Goal: Task Accomplishment & Management: Use online tool/utility

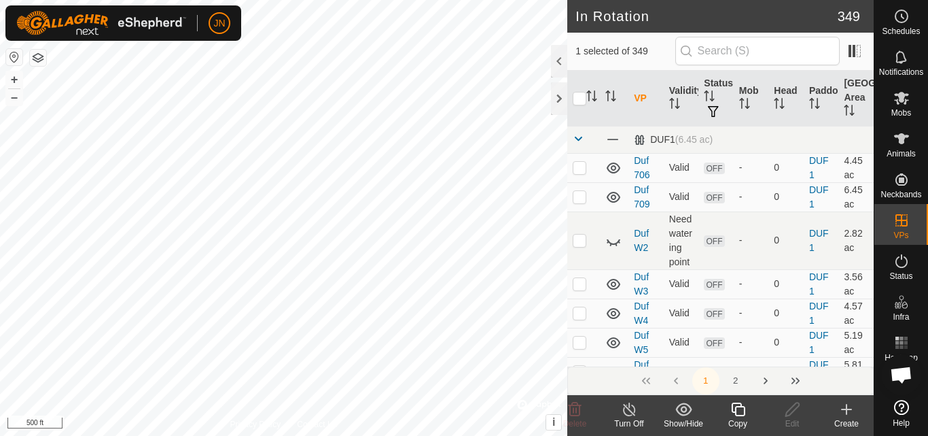
click at [739, 410] on icon at bounding box center [738, 409] width 17 height 16
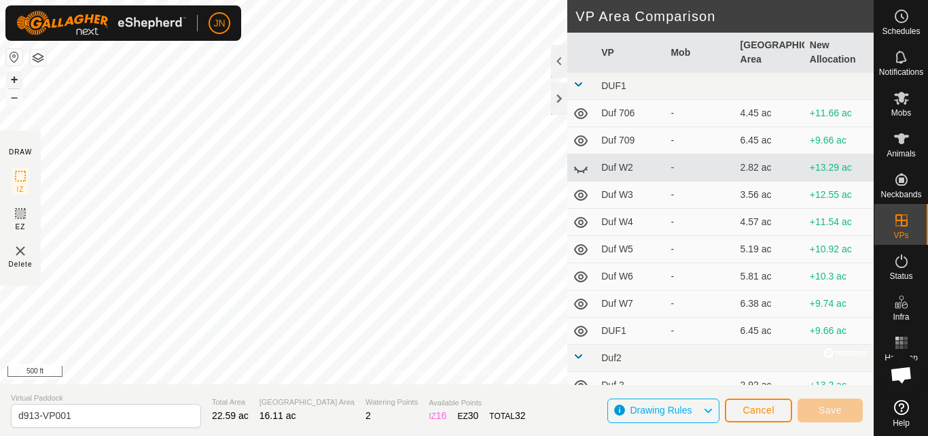
click at [12, 80] on button "+" at bounding box center [14, 79] width 16 height 16
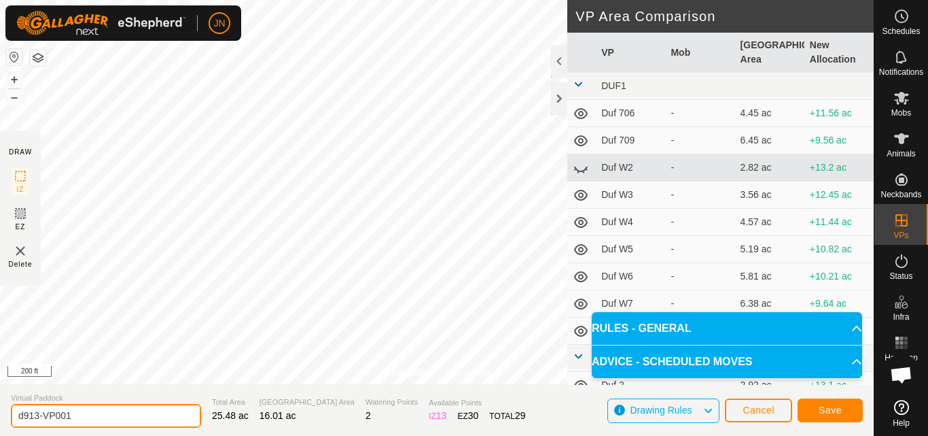
click at [105, 415] on input "d913-VP001" at bounding box center [106, 416] width 190 height 24
type input "d914"
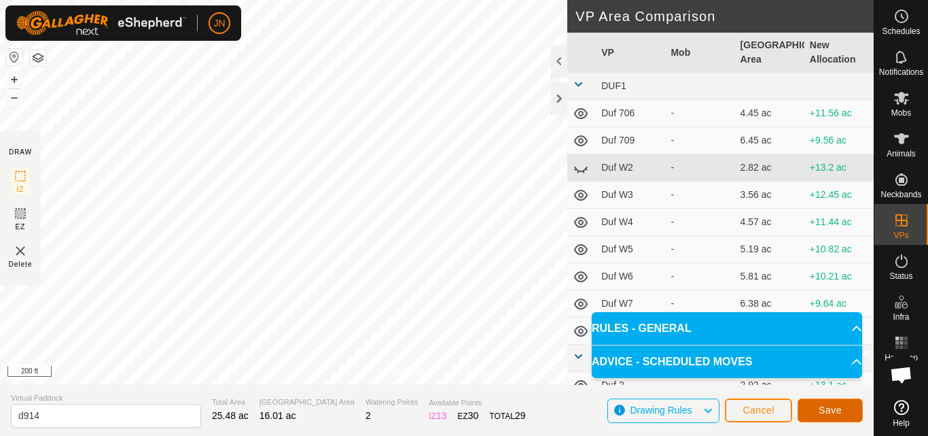
click at [832, 407] on span "Save" at bounding box center [830, 409] width 23 height 11
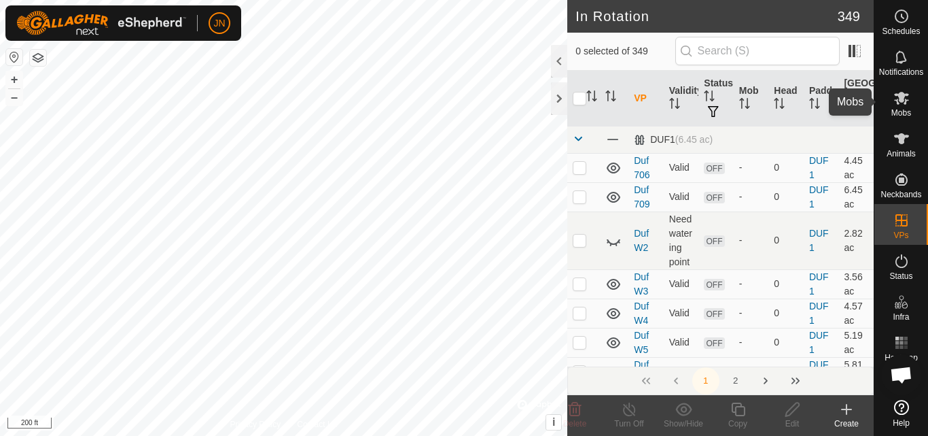
click at [901, 97] on icon at bounding box center [901, 98] width 15 height 13
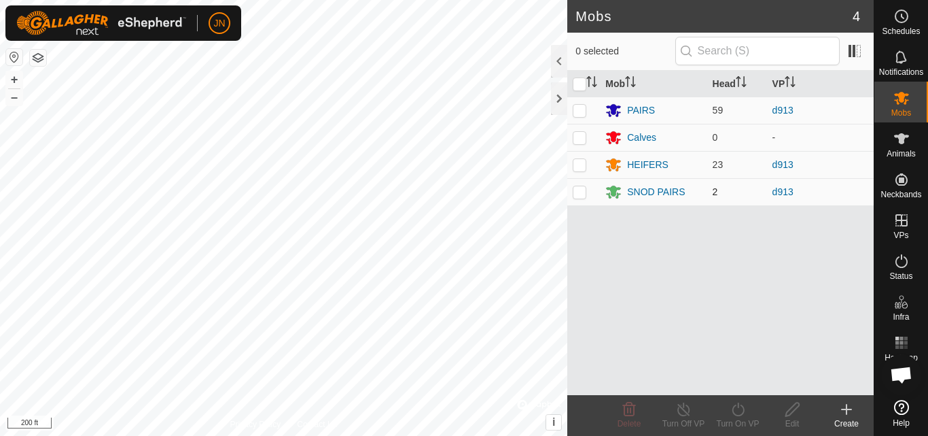
click at [577, 194] on p-checkbox at bounding box center [580, 191] width 14 height 11
checkbox input "true"
click at [579, 166] on p-checkbox at bounding box center [580, 164] width 14 height 11
checkbox input "true"
click at [580, 107] on p-checkbox at bounding box center [580, 110] width 14 height 11
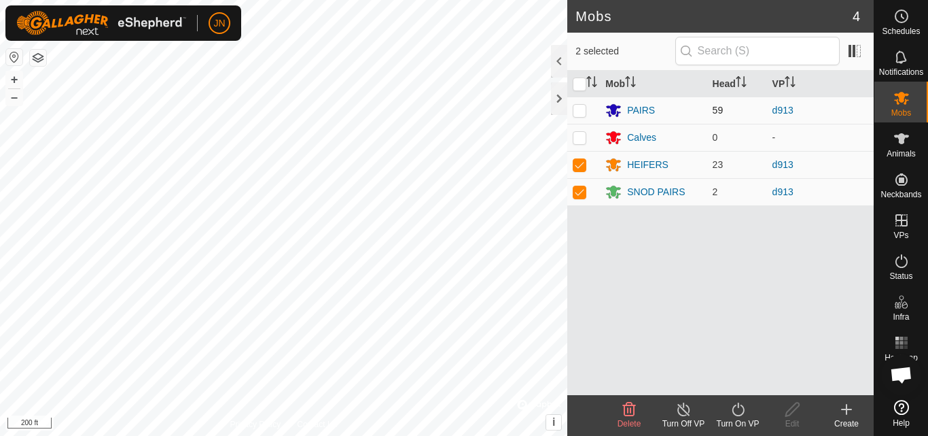
checkbox input "true"
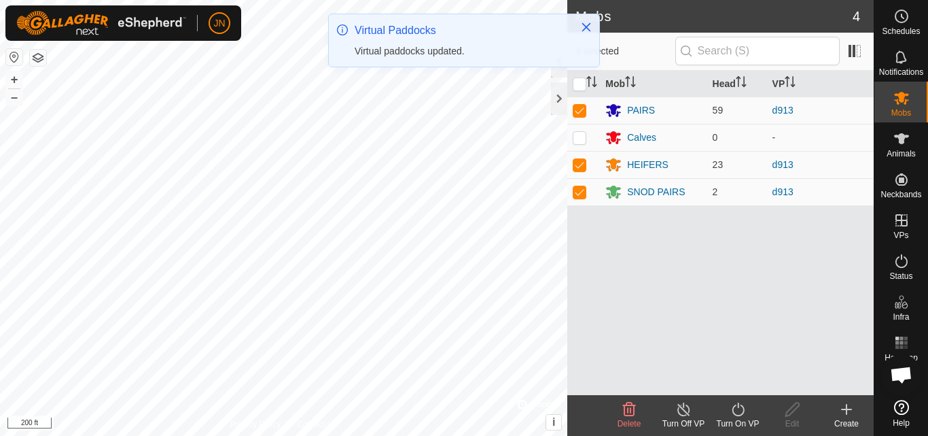
click at [743, 407] on icon at bounding box center [738, 409] width 12 height 14
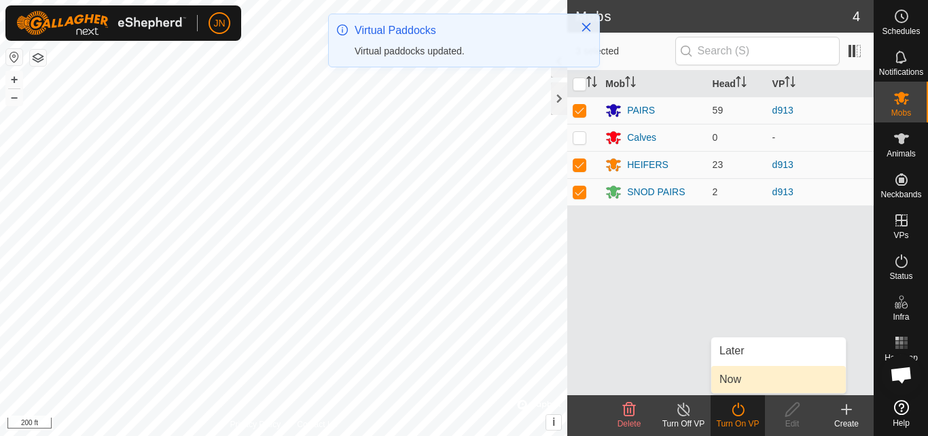
click at [739, 380] on link "Now" at bounding box center [778, 379] width 135 height 27
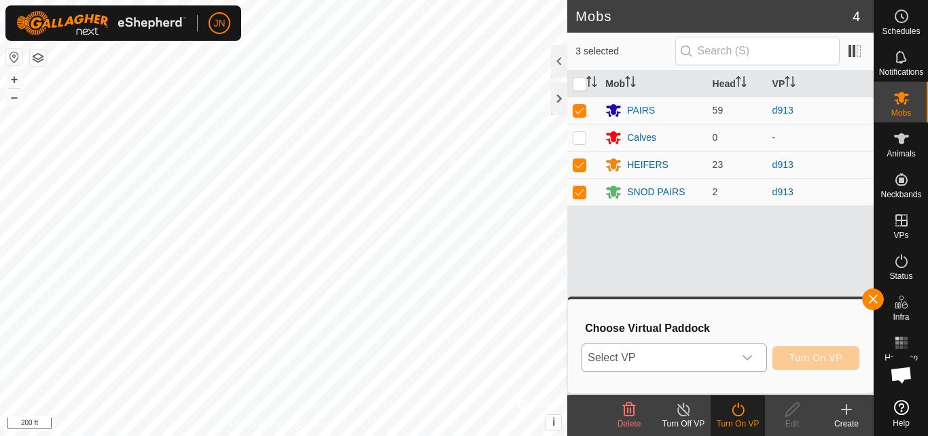
click at [690, 364] on span "Select VP" at bounding box center [657, 357] width 151 height 27
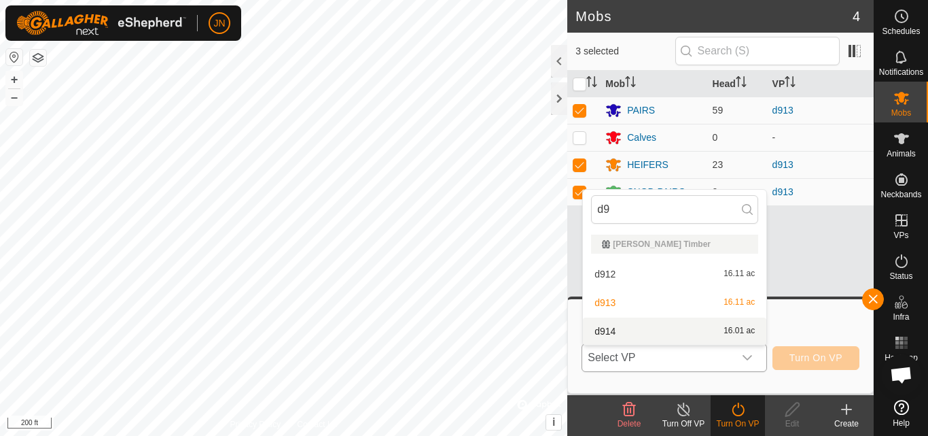
type input "d9"
click at [703, 326] on li "d914 16.01 ac" at bounding box center [674, 330] width 183 height 27
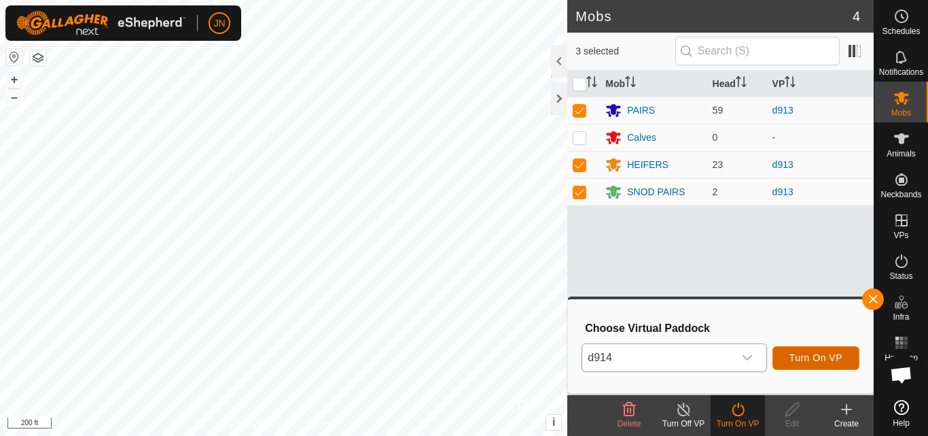
click at [809, 355] on span "Turn On VP" at bounding box center [816, 357] width 53 height 11
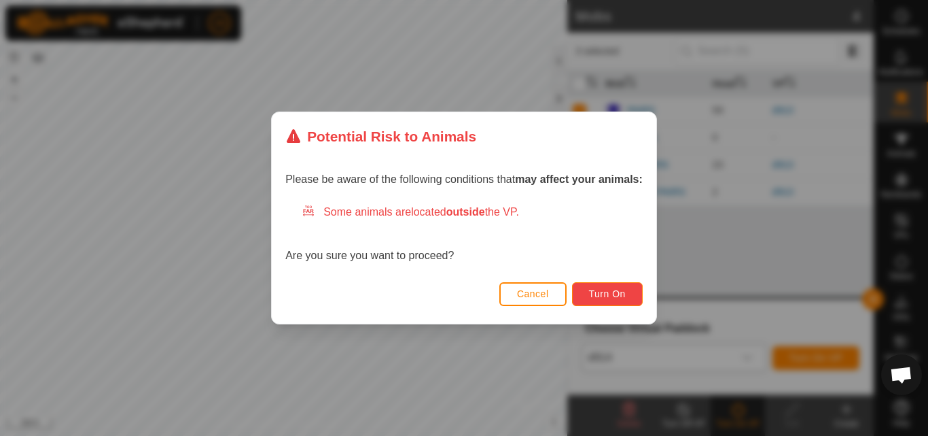
click at [612, 292] on span "Turn On" at bounding box center [607, 293] width 37 height 11
